Goal: Information Seeking & Learning: Learn about a topic

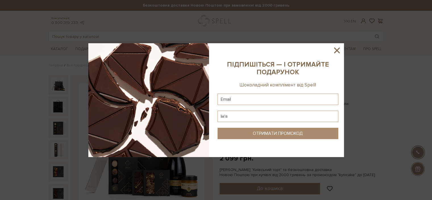
click at [338, 49] on icon at bounding box center [337, 50] width 6 height 6
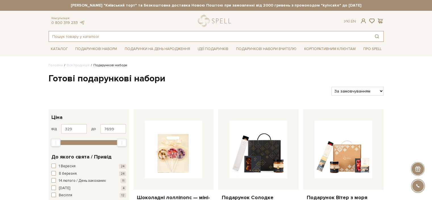
click at [208, 35] on input "text" at bounding box center [210, 36] width 322 height 10
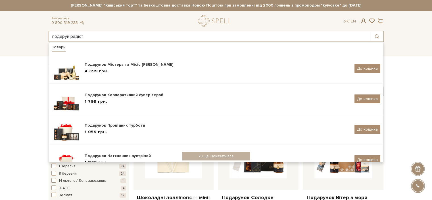
type input "подаруй радість"
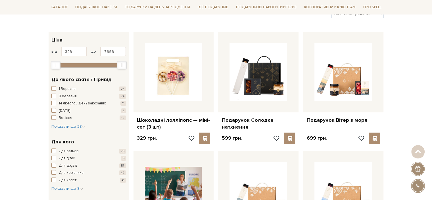
scroll to position [78, 0]
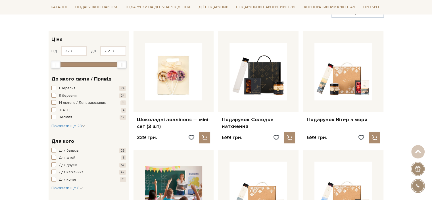
click at [298, 61] on div at bounding box center [258, 71] width 80 height 80
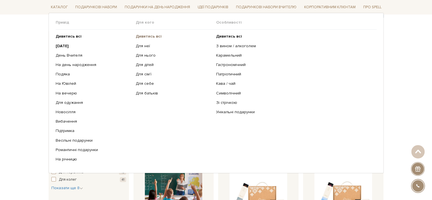
click at [147, 35] on b "Дивитись всі" at bounding box center [149, 36] width 26 height 5
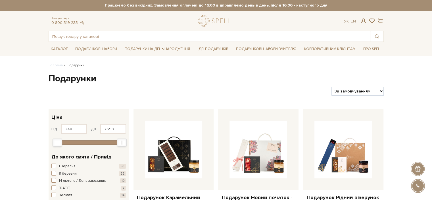
type input "216"
click at [56, 141] on div "Min" at bounding box center [57, 142] width 9 height 7
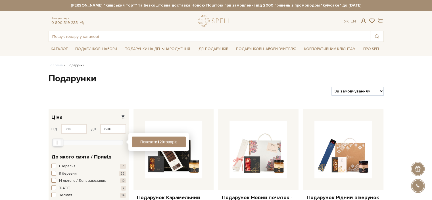
drag, startPoint x: 120, startPoint y: 140, endPoint x: 57, endPoint y: 136, distance: 63.4
click at [57, 136] on div "59 2 тис. 4 тис. 6 тис. 8 тис." at bounding box center [88, 140] width 75 height 8
click at [110, 128] on input "688" at bounding box center [113, 129] width 26 height 10
type input "6"
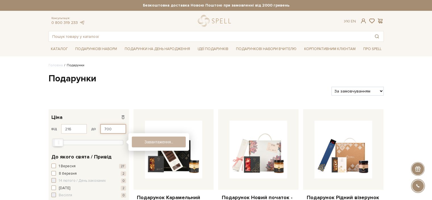
type input "700"
click at [151, 139] on button "Показати 62 товари" at bounding box center [159, 141] width 54 height 11
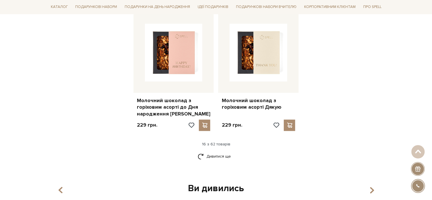
scroll to position [736, 0]
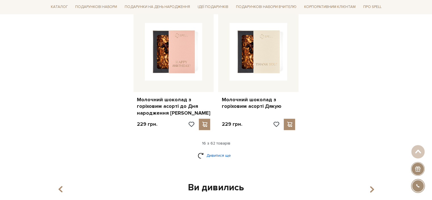
click at [220, 150] on link "Дивитися ще" at bounding box center [216, 155] width 37 height 10
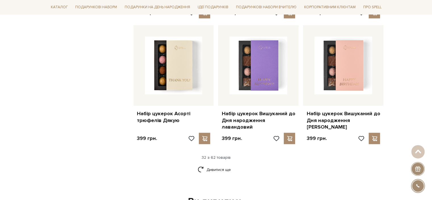
scroll to position [1357, 0]
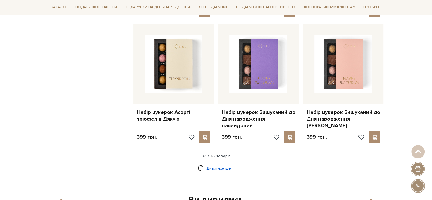
click at [223, 163] on link "Дивитися ще" at bounding box center [216, 168] width 37 height 10
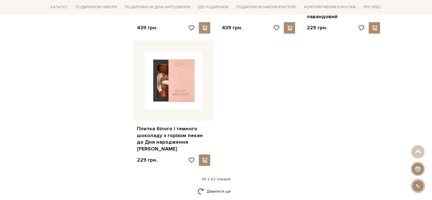
scroll to position [2097, 0]
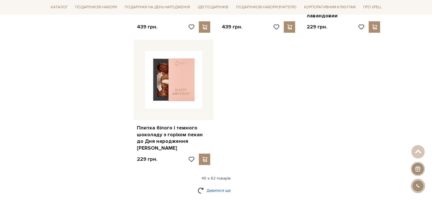
click at [224, 185] on link "Дивитися ще" at bounding box center [216, 190] width 37 height 10
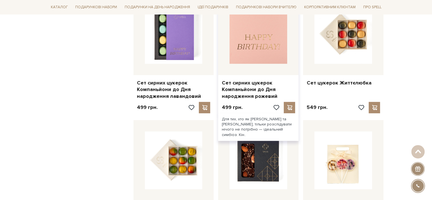
scroll to position [2509, 0]
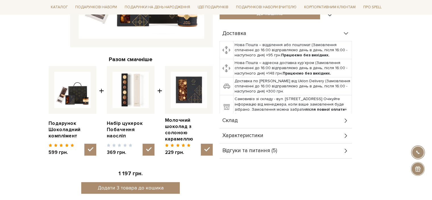
scroll to position [172, 0]
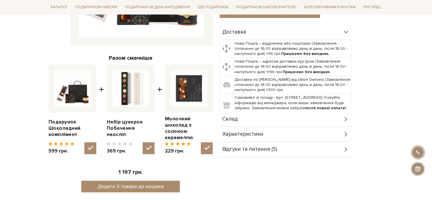
click at [314, 118] on div "Склад" at bounding box center [286, 119] width 132 height 15
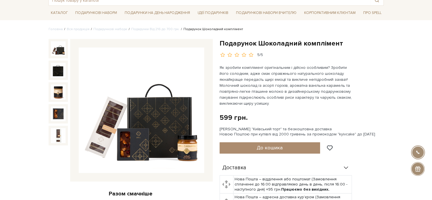
scroll to position [32, 0]
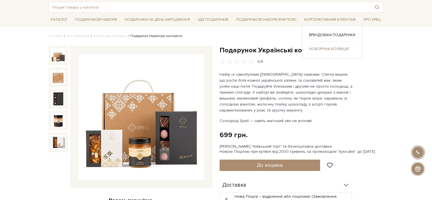
scroll to position [30, 0]
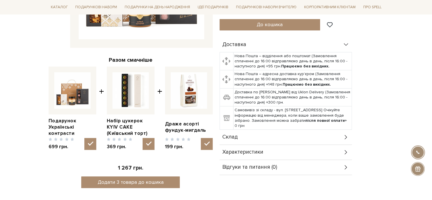
scroll to position [170, 0]
click at [329, 136] on div "Склад" at bounding box center [286, 136] width 132 height 15
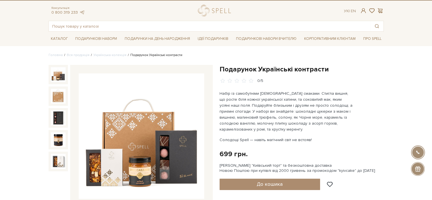
scroll to position [10, 0]
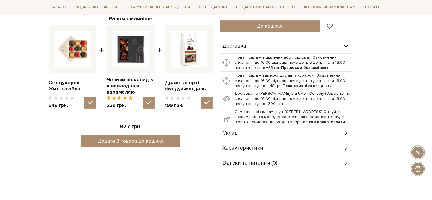
scroll to position [211, 0]
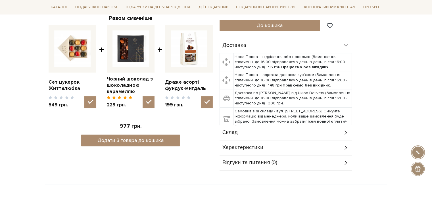
click at [338, 127] on div "Склад" at bounding box center [286, 132] width 132 height 15
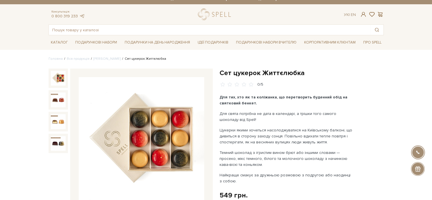
scroll to position [0, 0]
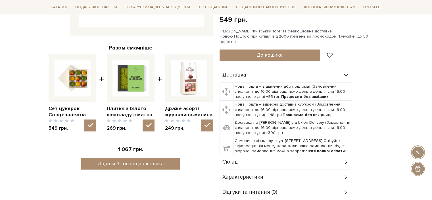
scroll to position [183, 0]
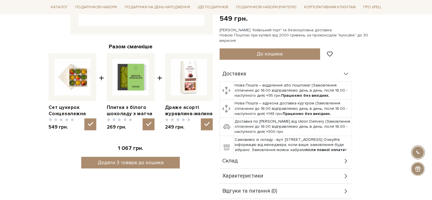
click at [325, 153] on div "Склад" at bounding box center [286, 160] width 132 height 15
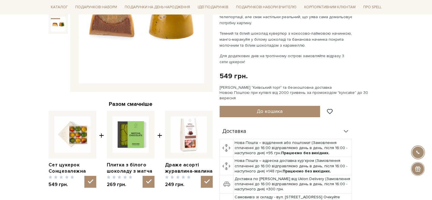
scroll to position [126, 0]
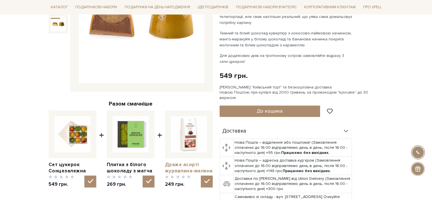
click at [182, 164] on link "Драже асорті журавлина-малина" at bounding box center [189, 167] width 48 height 13
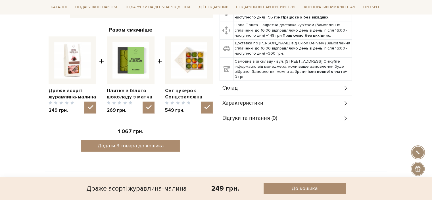
scroll to position [203, 0]
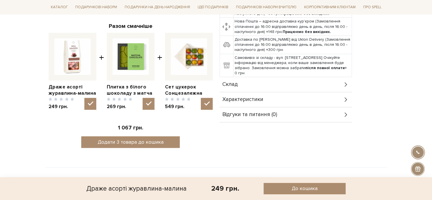
click at [249, 78] on div "Склад" at bounding box center [286, 84] width 132 height 15
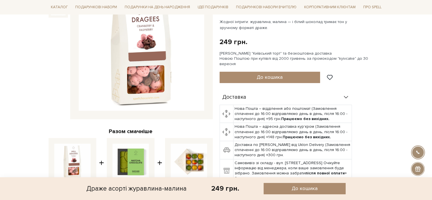
scroll to position [0, 0]
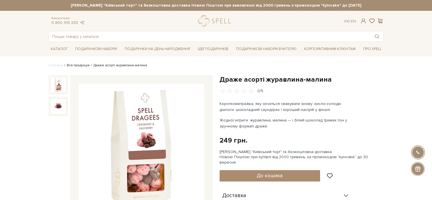
click at [77, 64] on link "Вся продукція" at bounding box center [78, 65] width 23 height 4
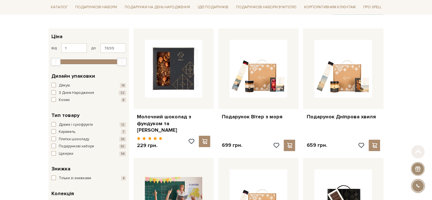
scroll to position [82, 0]
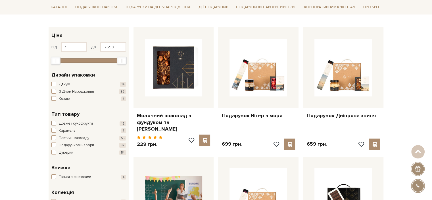
click at [52, 122] on span "button" at bounding box center [53, 123] width 5 height 5
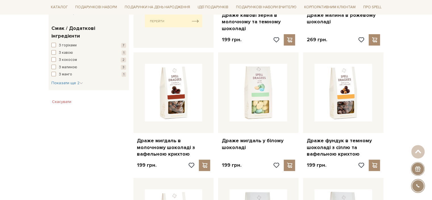
scroll to position [304, 0]
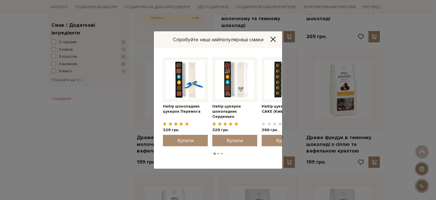
click at [274, 37] on icon "Close" at bounding box center [273, 39] width 6 height 6
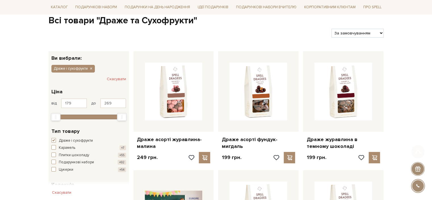
scroll to position [60, 0]
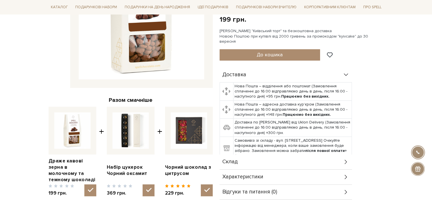
scroll to position [141, 0]
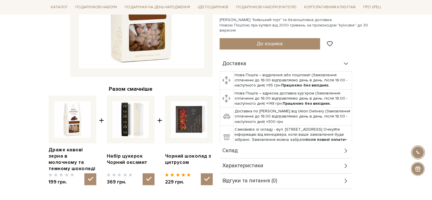
click at [335, 144] on div "Склад" at bounding box center [286, 150] width 132 height 15
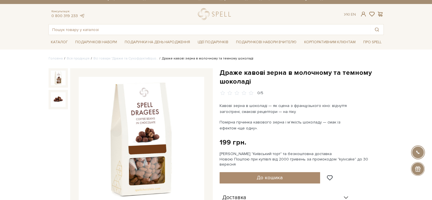
scroll to position [0, 0]
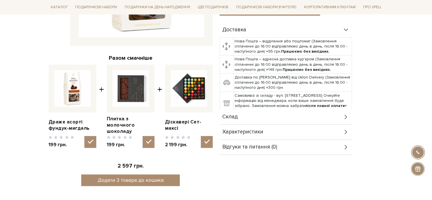
scroll to position [172, 0]
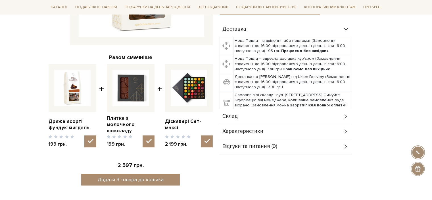
click at [341, 109] on div "Склад" at bounding box center [286, 116] width 132 height 15
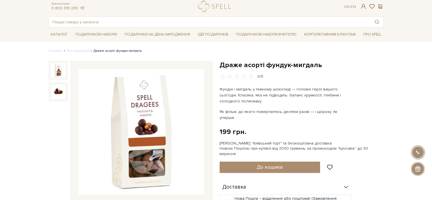
scroll to position [0, 0]
